Goal: Task Accomplishment & Management: Use online tool/utility

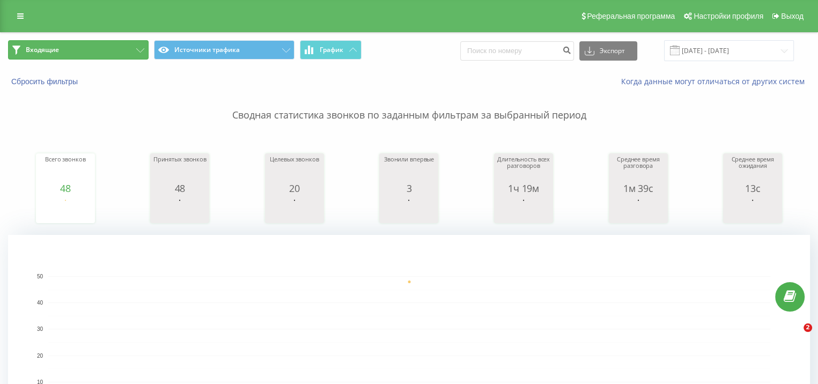
click at [78, 56] on button "Входящие" at bounding box center [78, 49] width 141 height 19
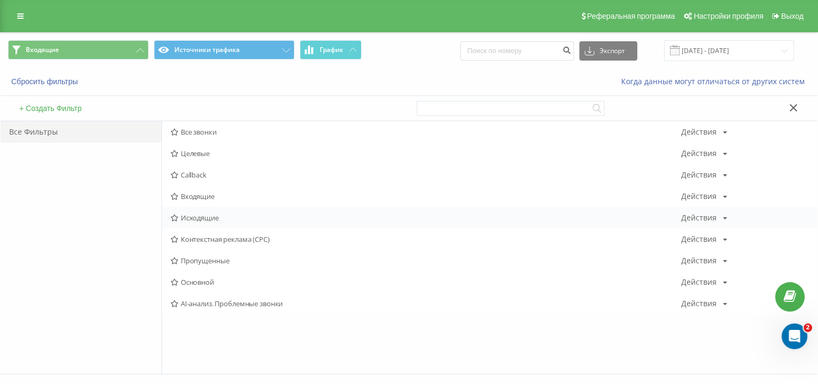
click at [202, 216] on span "Исходящие" at bounding box center [426, 218] width 511 height 8
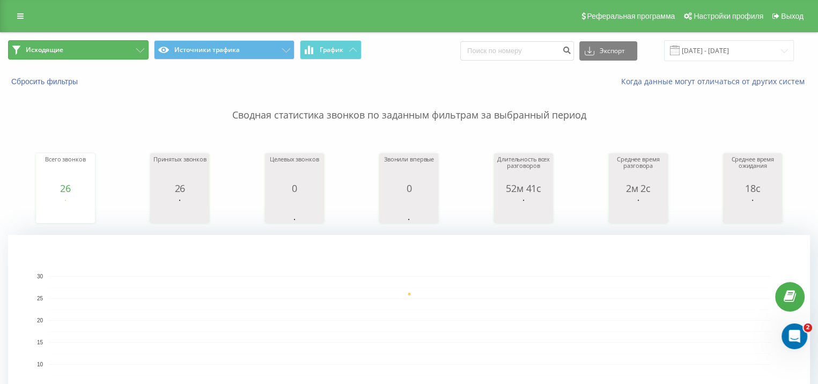
click at [118, 48] on button "Исходящие" at bounding box center [78, 49] width 141 height 19
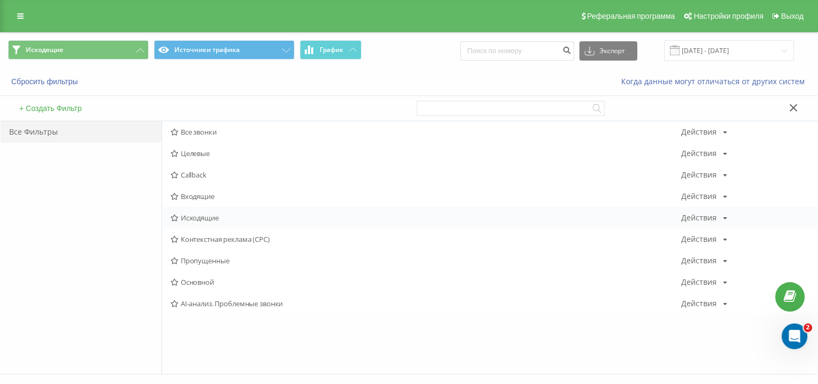
click at [223, 213] on div "Исходящие Действия Редактировать Копировать Удалить По умолчанию Поделиться" at bounding box center [490, 217] width 656 height 21
click at [218, 217] on span "Исходящие" at bounding box center [426, 218] width 511 height 8
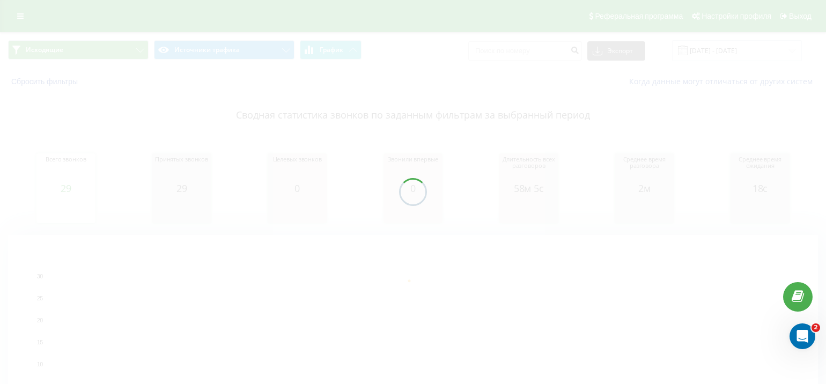
click at [90, 60] on span "Исходящие Источники трафика График" at bounding box center [206, 50] width 397 height 21
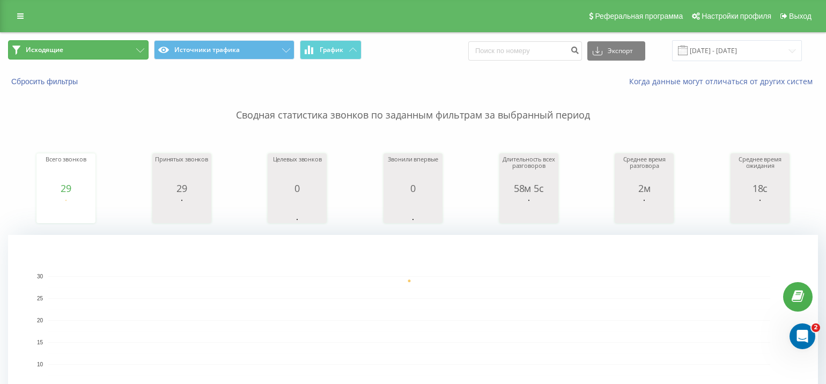
click at [84, 47] on button "Исходящие" at bounding box center [78, 49] width 141 height 19
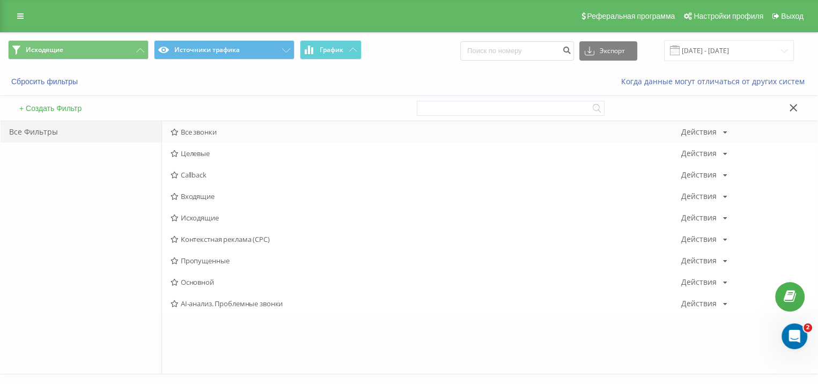
click at [207, 126] on div "Все звонки Действия Редактировать Копировать Удалить По умолчанию Поделиться" at bounding box center [490, 131] width 656 height 21
click at [204, 129] on span "Все звонки" at bounding box center [426, 132] width 511 height 8
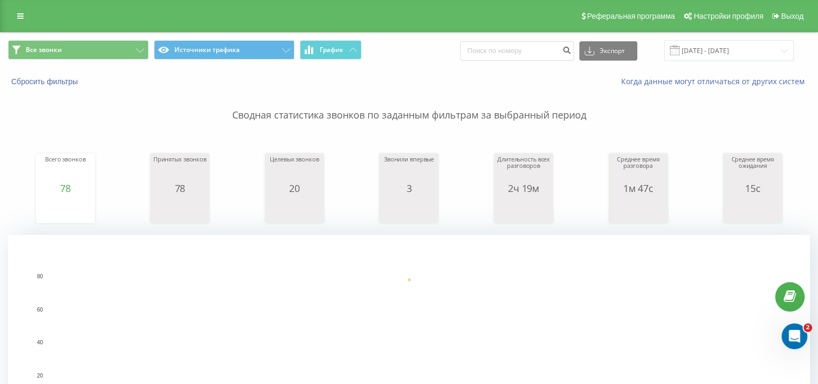
click at [43, 36] on div "Все звонки Источники трафика График Экспорт .csv .xls .xlsx [DATE] - [DATE]" at bounding box center [409, 51] width 817 height 36
click at [46, 46] on span "Все звонки" at bounding box center [44, 50] width 36 height 9
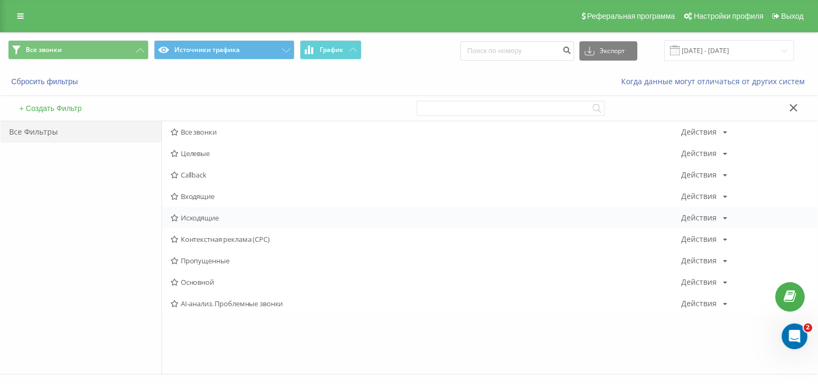
click at [192, 221] on span "Исходящие" at bounding box center [426, 218] width 511 height 8
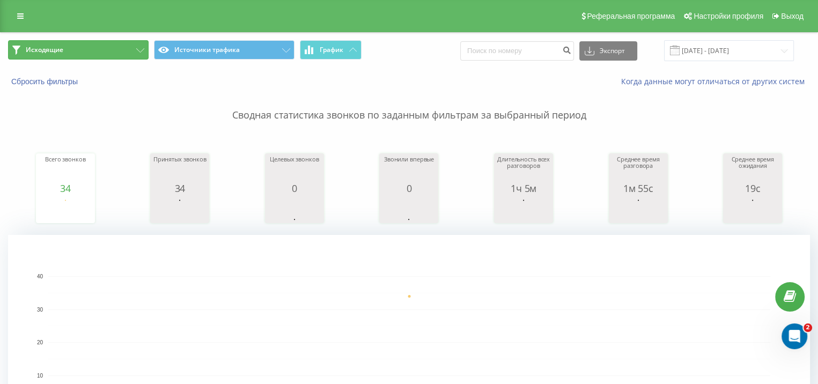
click at [88, 50] on button "Исходящие" at bounding box center [78, 49] width 141 height 19
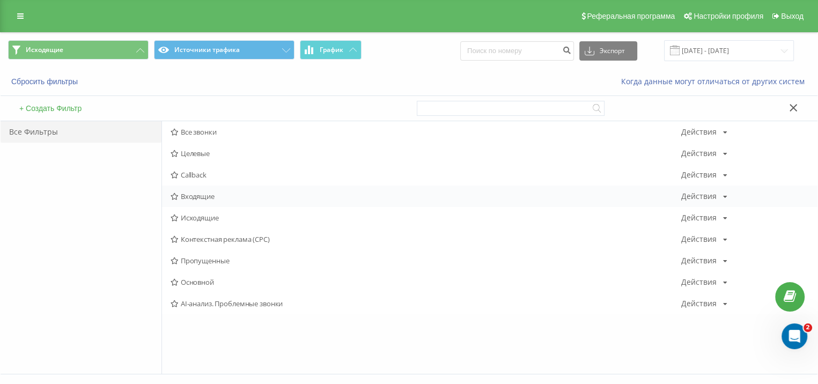
click at [203, 203] on div "Входящие Действия Редактировать Копировать Удалить По умолчанию Поделиться" at bounding box center [490, 196] width 656 height 21
click at [197, 199] on span "Входящие" at bounding box center [426, 197] width 511 height 8
